Goal: Understand process/instructions

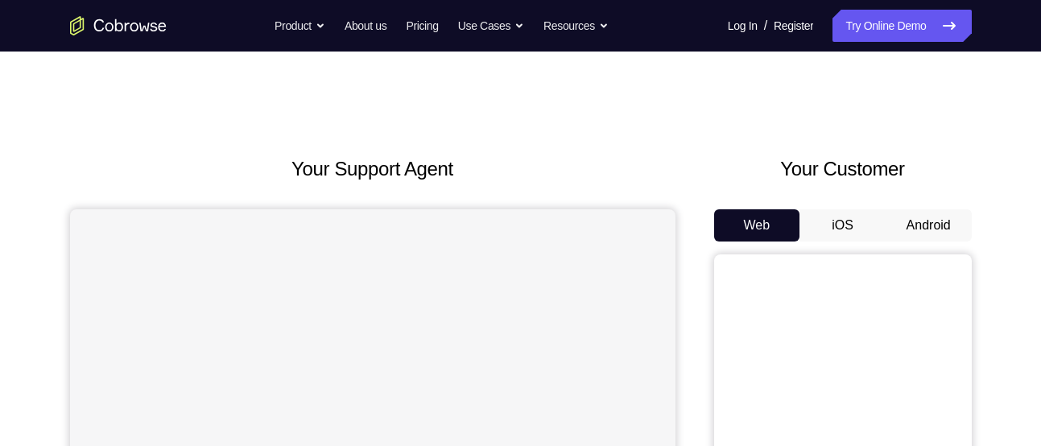
click at [921, 231] on button "Android" at bounding box center [929, 225] width 86 height 32
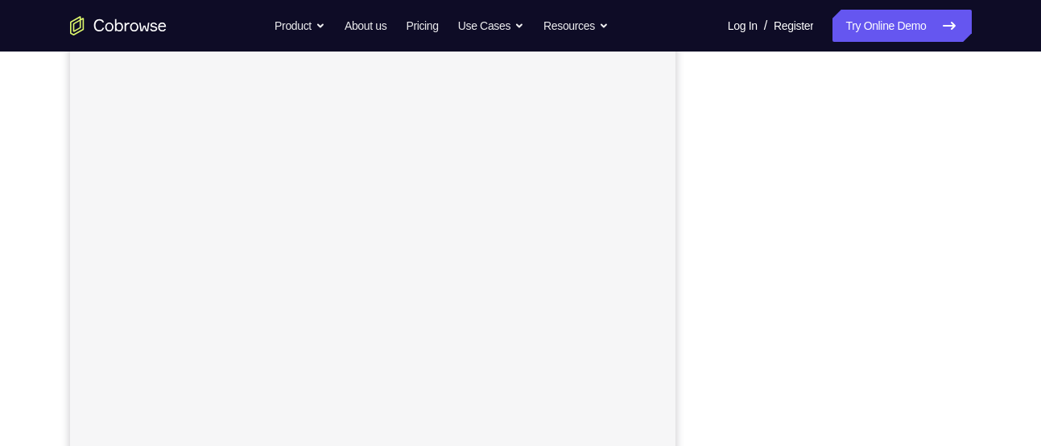
scroll to position [263, 0]
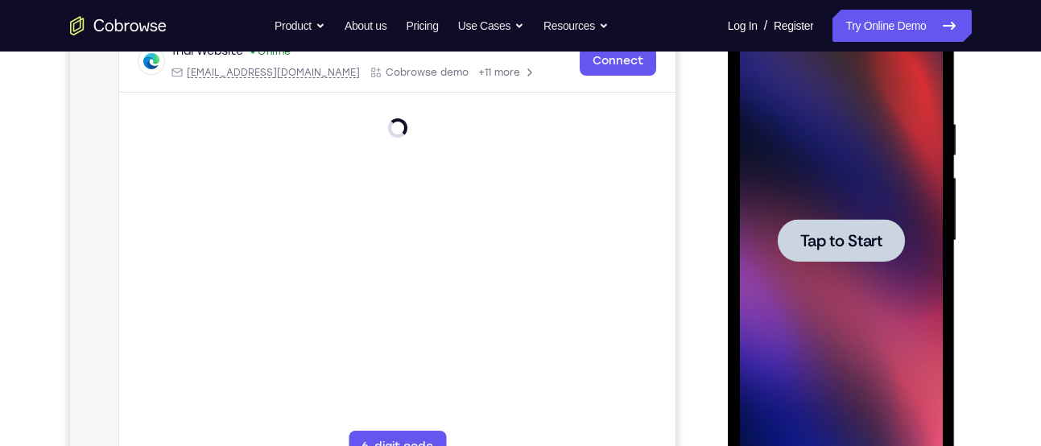
click at [858, 247] on span "Tap to Start" at bounding box center [841, 241] width 82 height 16
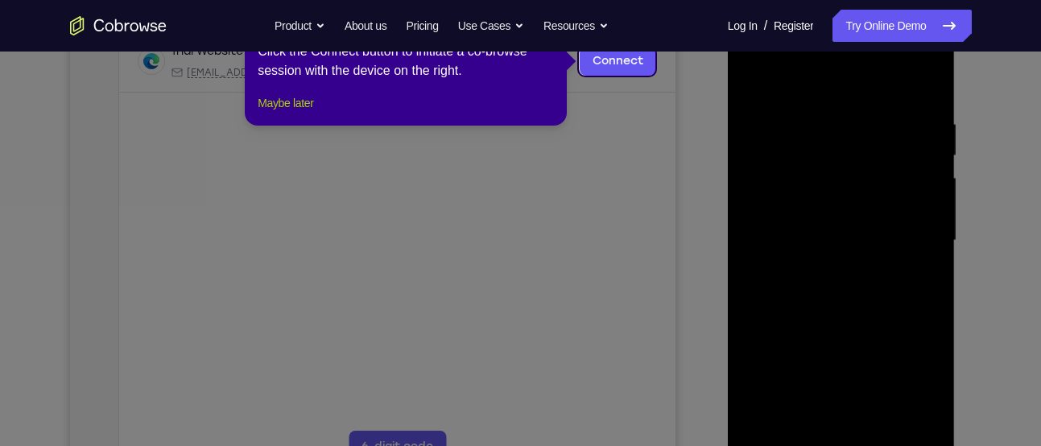
click at [281, 113] on button "Maybe later" at bounding box center [286, 102] width 56 height 19
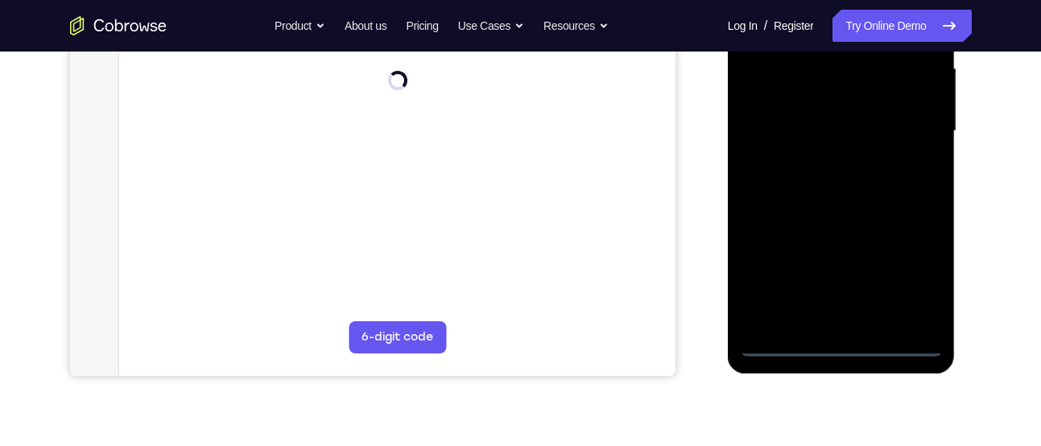
scroll to position [374, 0]
click at [839, 339] on div at bounding box center [841, 130] width 203 height 451
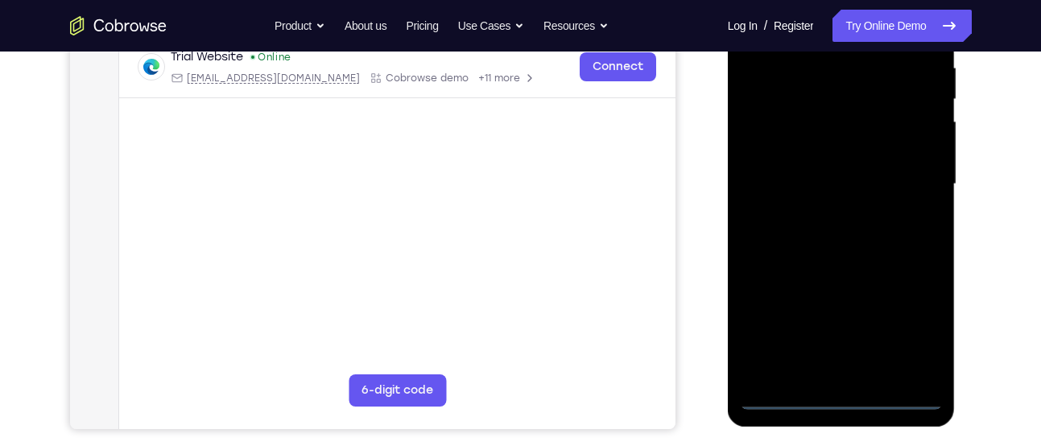
click at [901, 329] on div at bounding box center [841, 184] width 203 height 451
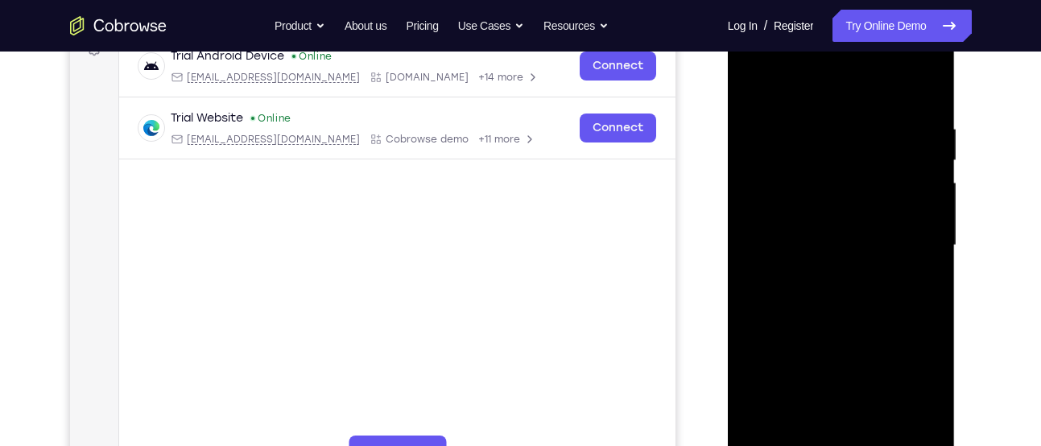
scroll to position [259, 0]
click at [809, 87] on div at bounding box center [841, 244] width 203 height 451
click at [905, 235] on div at bounding box center [841, 244] width 203 height 451
click at [822, 272] on div at bounding box center [841, 244] width 203 height 451
click at [819, 227] on div at bounding box center [841, 244] width 203 height 451
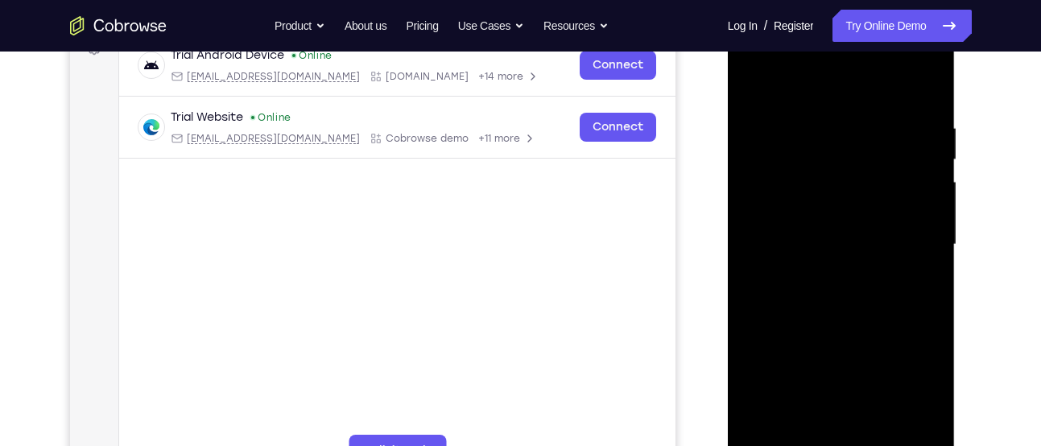
click at [803, 210] on div at bounding box center [841, 244] width 203 height 451
click at [803, 242] on div at bounding box center [841, 244] width 203 height 451
click at [795, 295] on div at bounding box center [841, 244] width 203 height 451
click at [811, 291] on div at bounding box center [841, 244] width 203 height 451
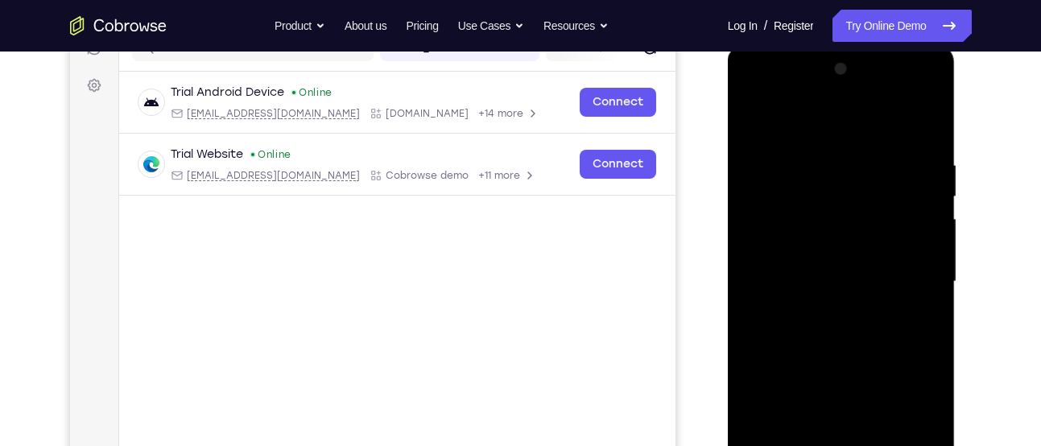
scroll to position [223, 0]
click at [840, 324] on div at bounding box center [841, 281] width 203 height 451
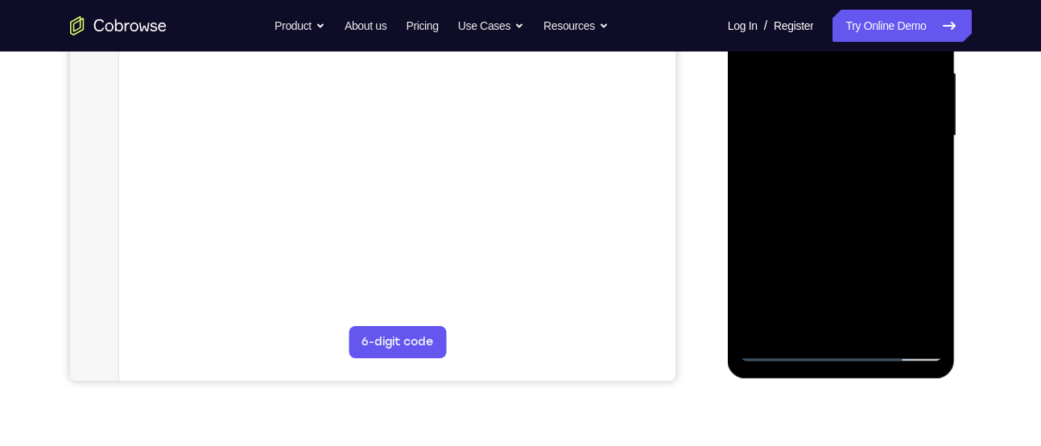
scroll to position [370, 0]
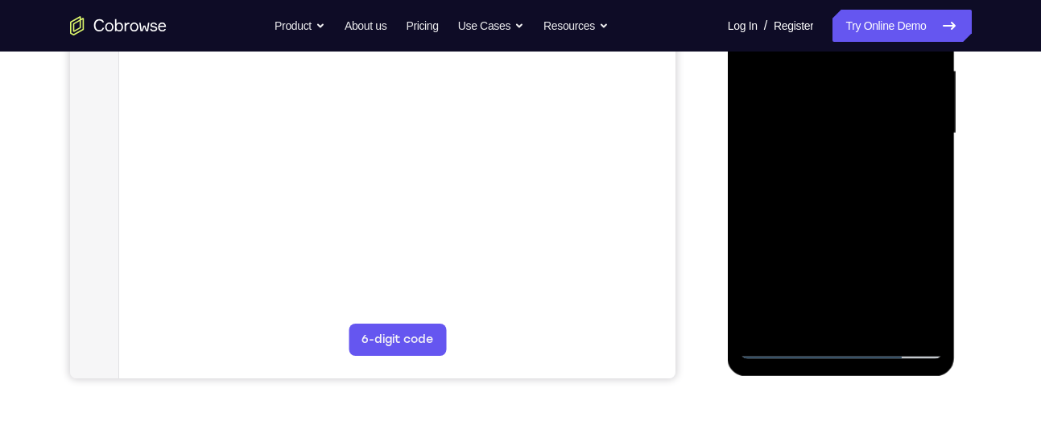
click at [882, 325] on div at bounding box center [841, 133] width 203 height 451
click at [849, 218] on div at bounding box center [841, 133] width 203 height 451
click at [815, 126] on div at bounding box center [841, 133] width 203 height 451
click at [919, 314] on div at bounding box center [841, 133] width 203 height 451
click at [912, 170] on div at bounding box center [841, 133] width 203 height 451
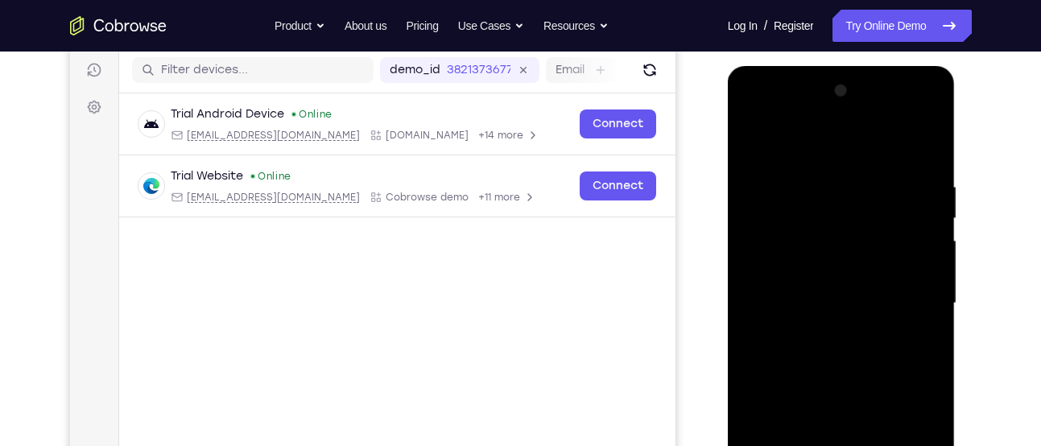
scroll to position [201, 0]
drag, startPoint x: 832, startPoint y: 213, endPoint x: 848, endPoint y: 303, distance: 91.5
click at [848, 303] on div at bounding box center [841, 302] width 203 height 451
drag, startPoint x: 880, startPoint y: 219, endPoint x: 917, endPoint y: 382, distance: 167.6
click at [917, 382] on div at bounding box center [841, 302] width 203 height 451
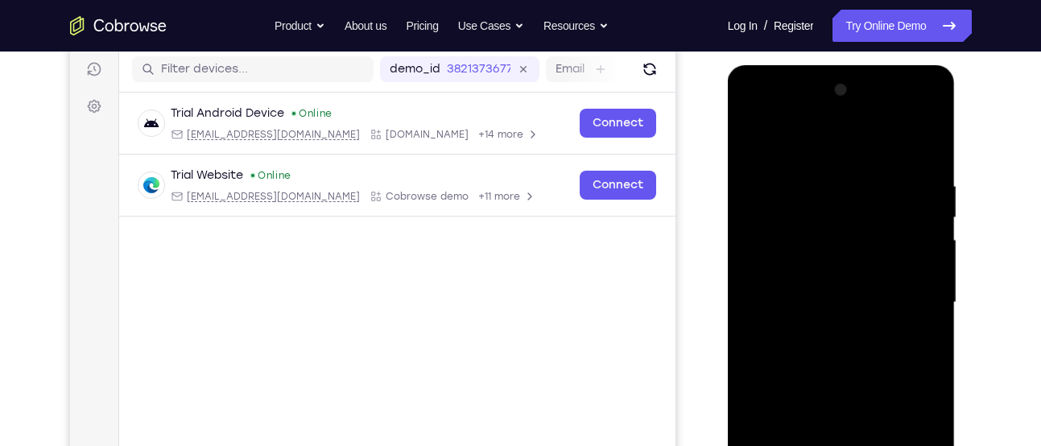
drag, startPoint x: 877, startPoint y: 204, endPoint x: 906, endPoint y: 338, distance: 137.5
click at [906, 338] on div at bounding box center [841, 302] width 203 height 451
click at [813, 217] on div at bounding box center [841, 302] width 203 height 451
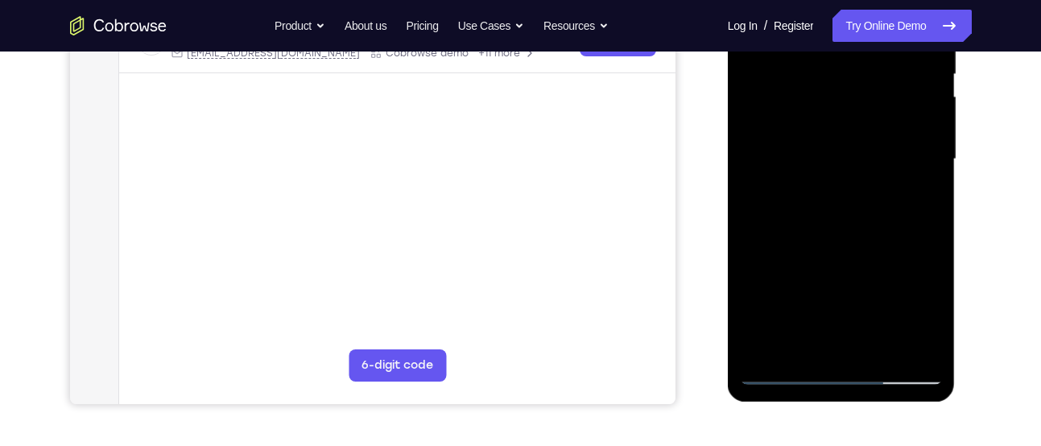
scroll to position [349, 0]
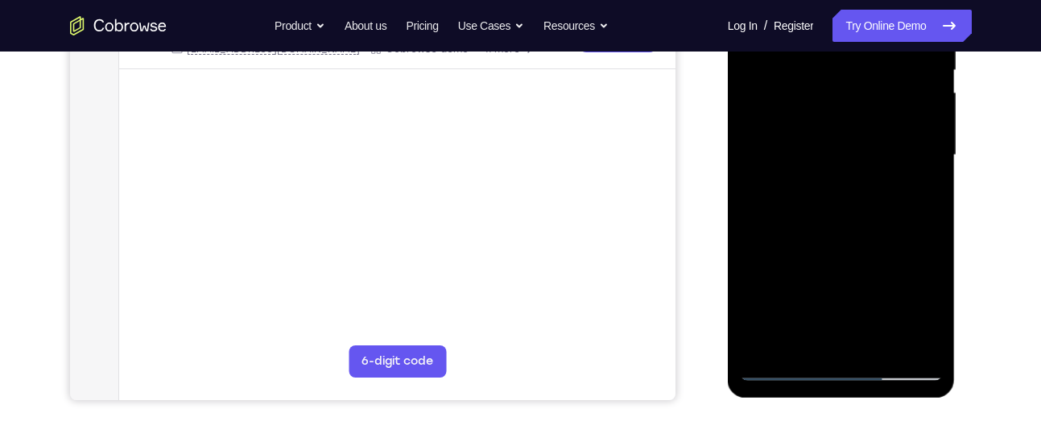
click at [882, 350] on div at bounding box center [841, 155] width 203 height 451
click at [800, 105] on div at bounding box center [841, 155] width 203 height 451
drag, startPoint x: 829, startPoint y: 167, endPoint x: 848, endPoint y: 311, distance: 144.5
click at [848, 311] on div at bounding box center [841, 155] width 203 height 451
drag, startPoint x: 821, startPoint y: 112, endPoint x: 821, endPoint y: 217, distance: 104.7
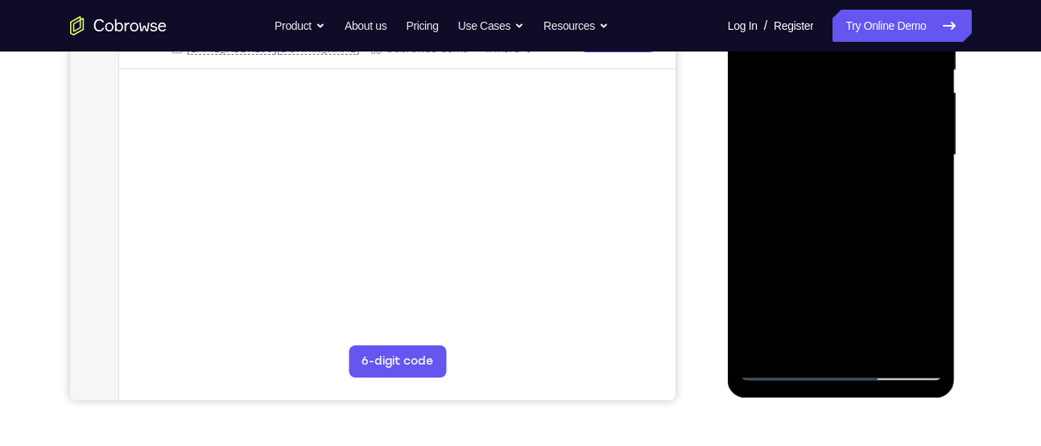
click at [821, 217] on div at bounding box center [841, 155] width 203 height 451
